Goal: Check status

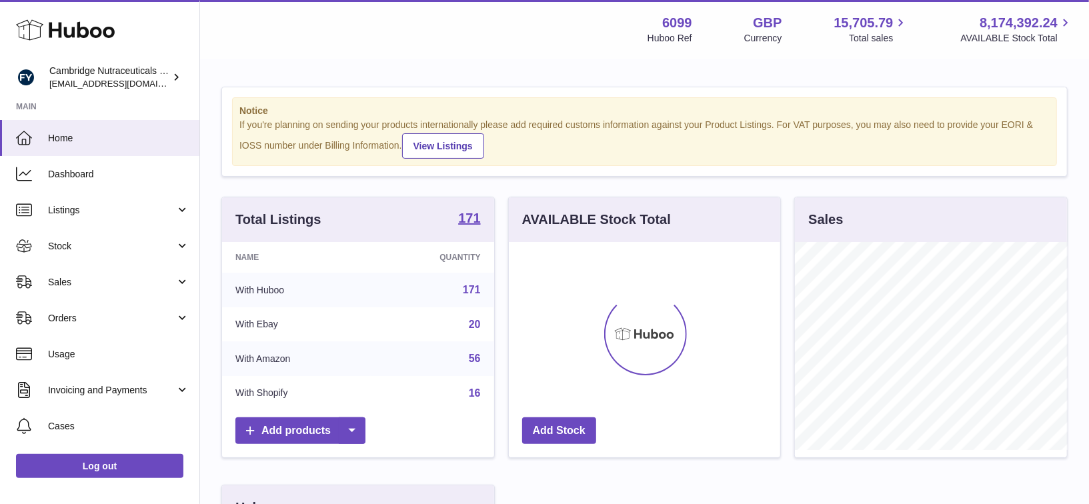
scroll to position [207, 272]
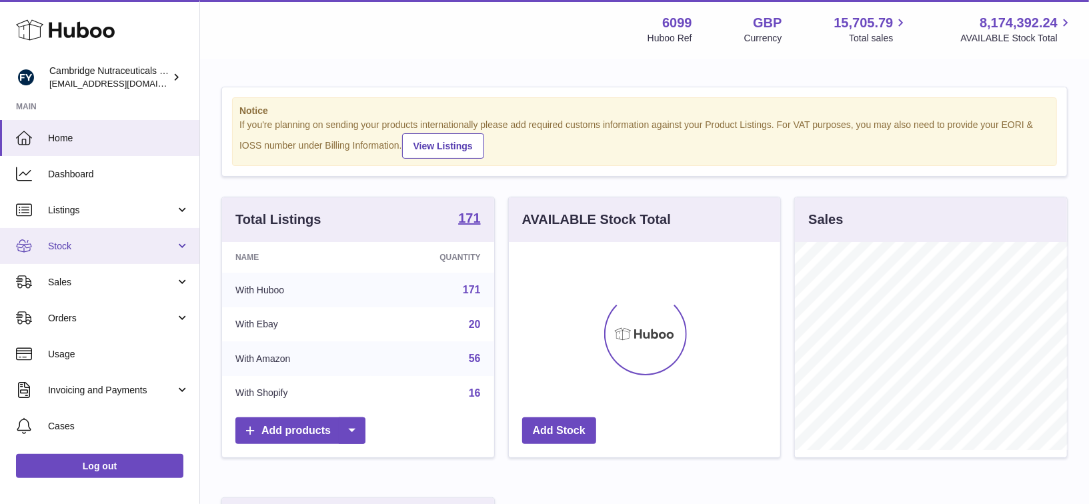
click at [65, 237] on link "Stock" at bounding box center [99, 246] width 199 height 36
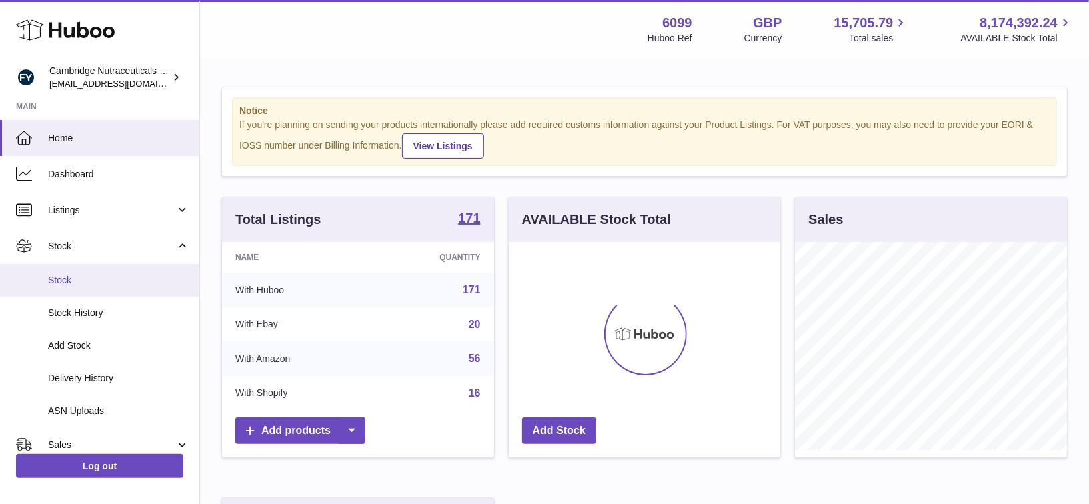
click at [69, 280] on span "Stock" at bounding box center [118, 280] width 141 height 13
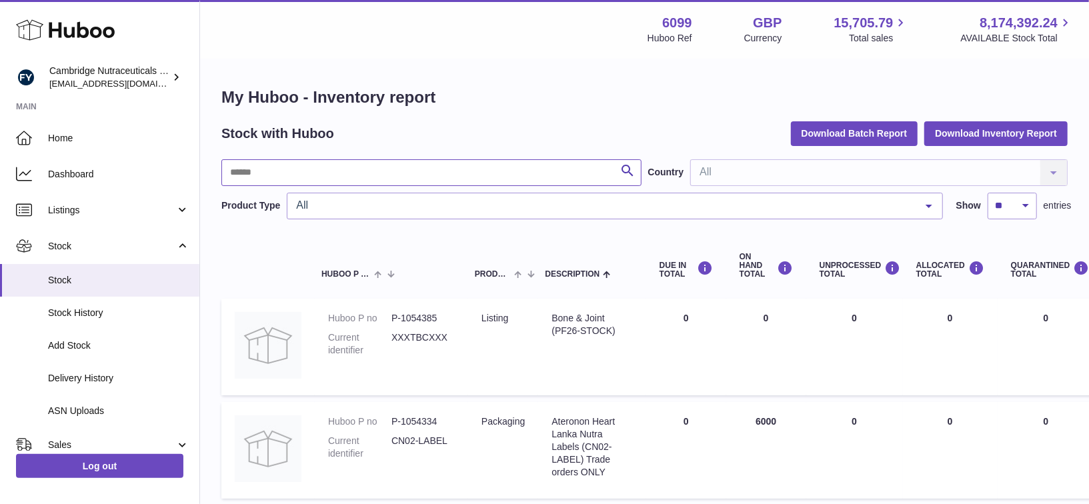
click at [314, 177] on input "text" at bounding box center [431, 172] width 420 height 27
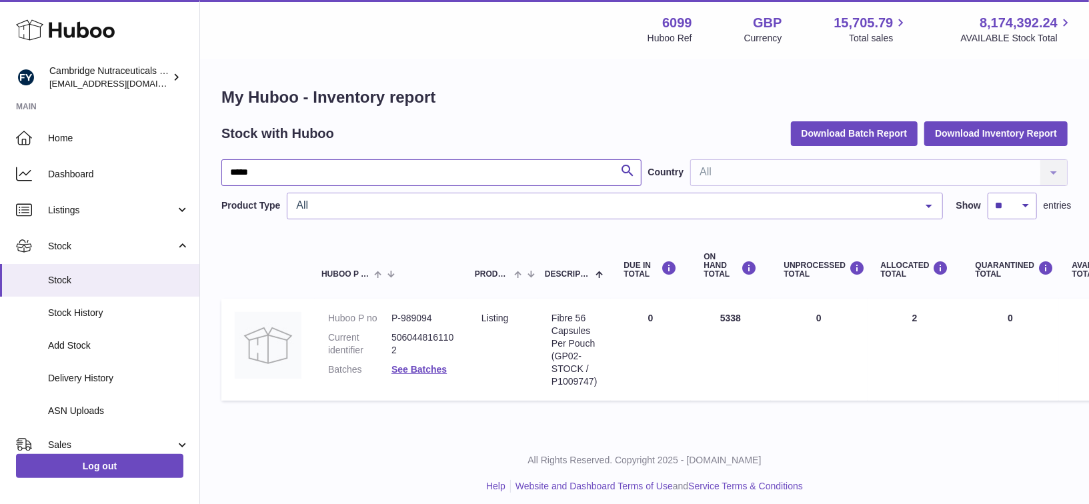
type input "*****"
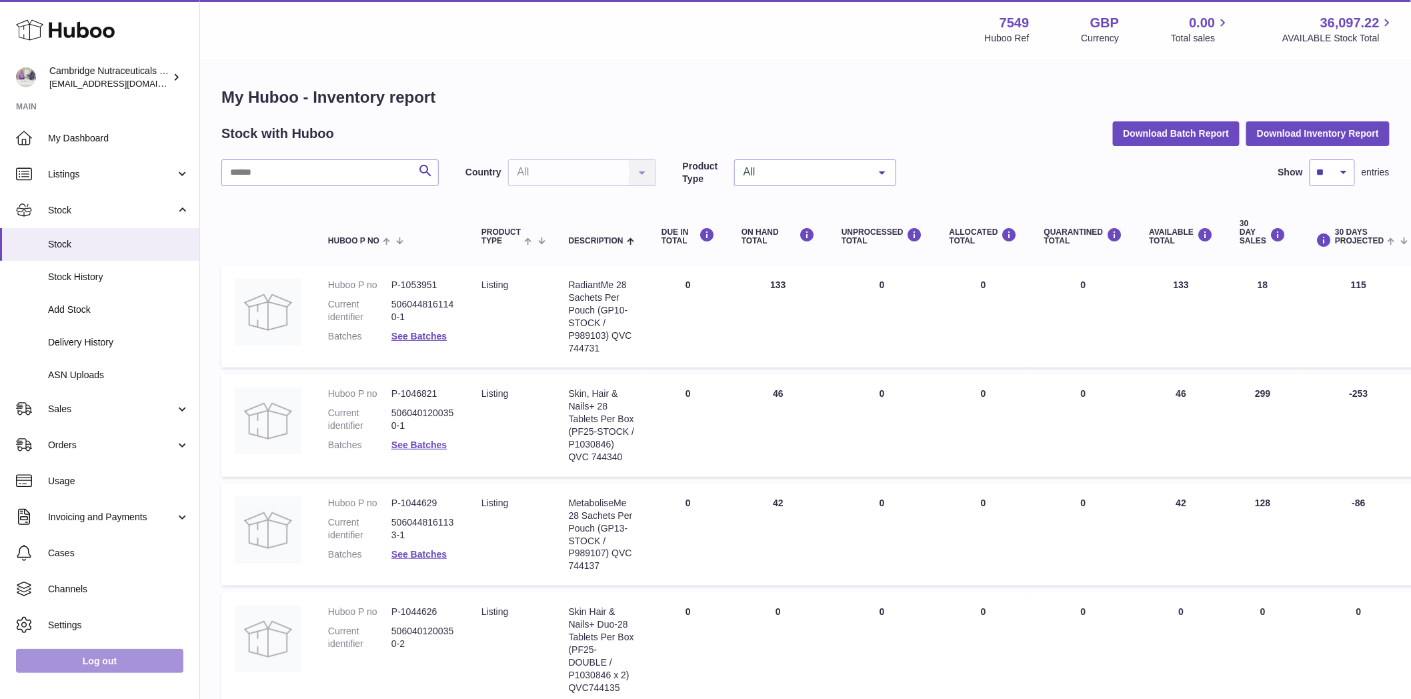
click at [92, 493] on link "Log out" at bounding box center [99, 661] width 167 height 24
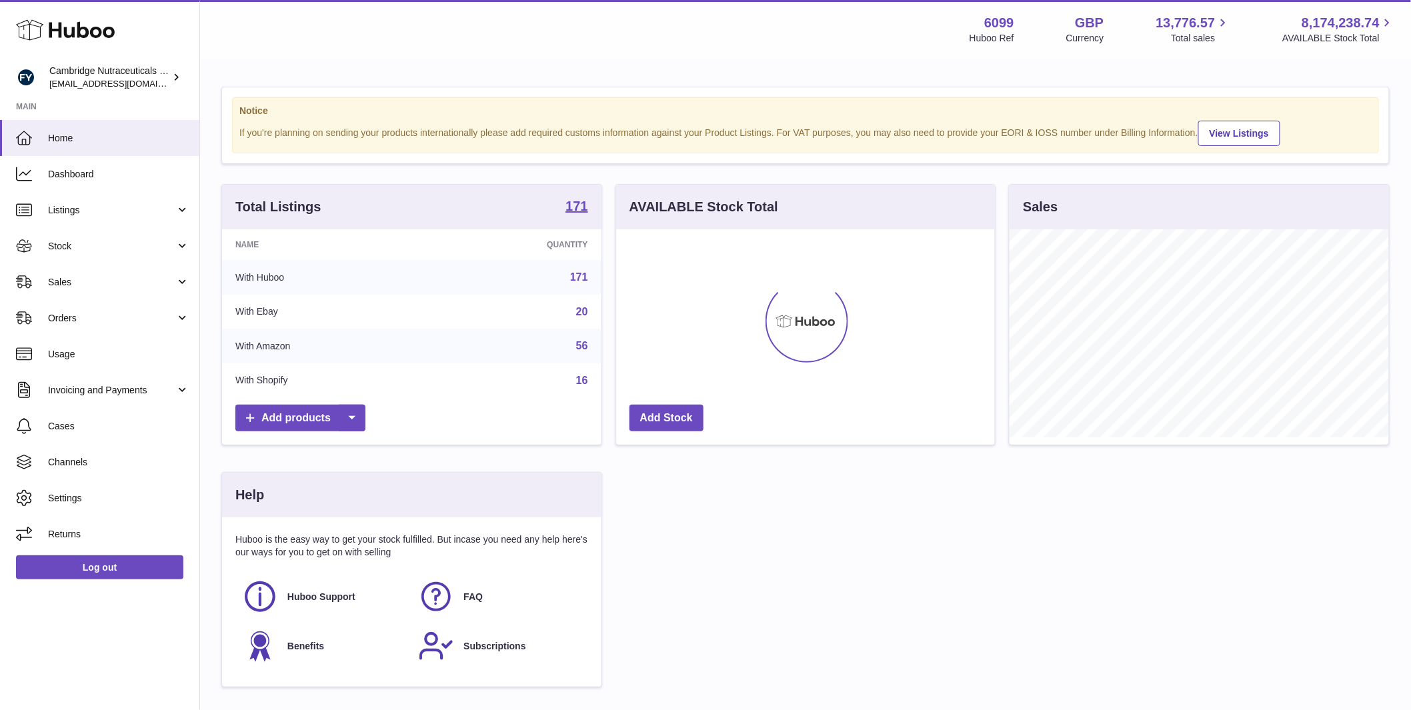
scroll to position [208, 379]
